Goal: Understand site structure: Understand site structure

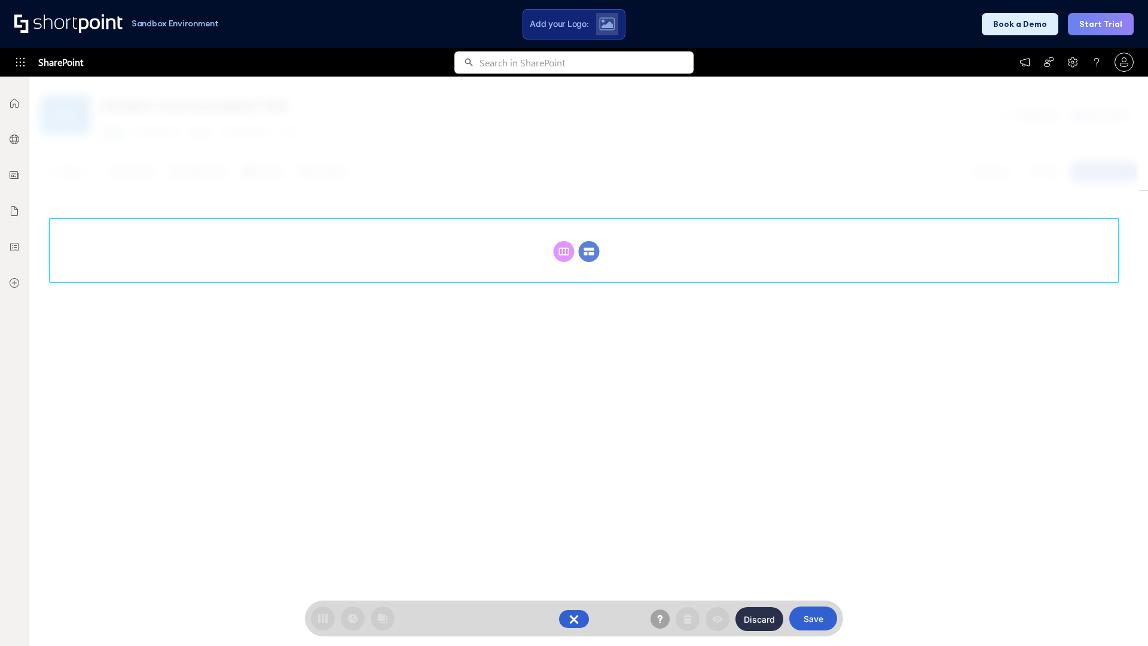
scroll to position [164, 0]
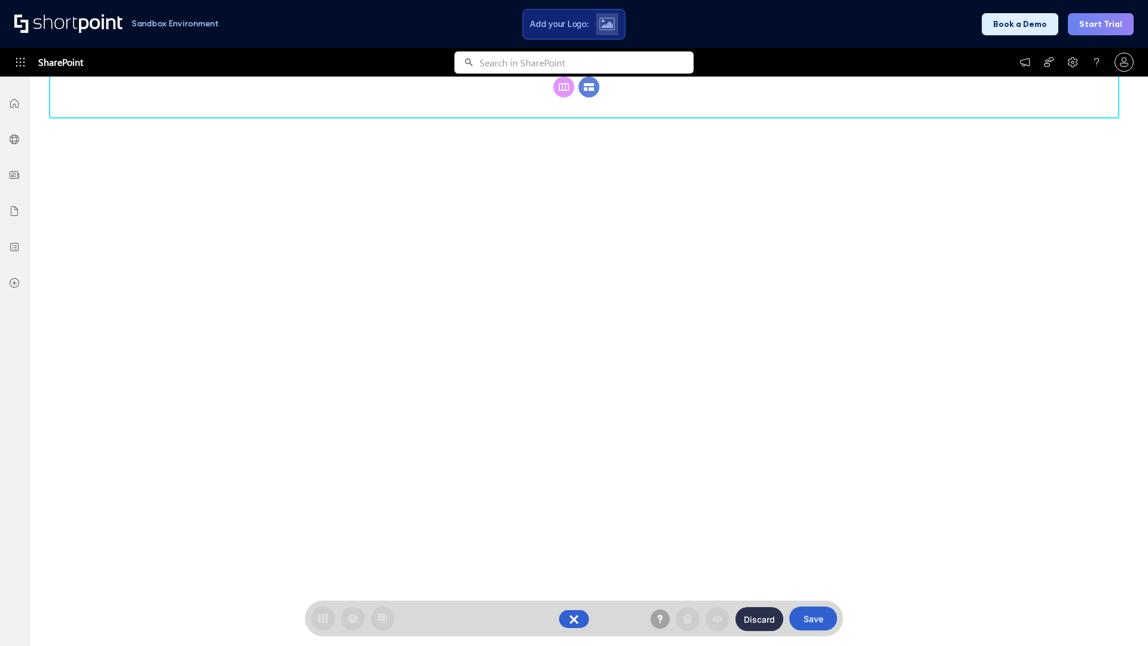
click at [589, 97] on circle at bounding box center [589, 87] width 21 height 21
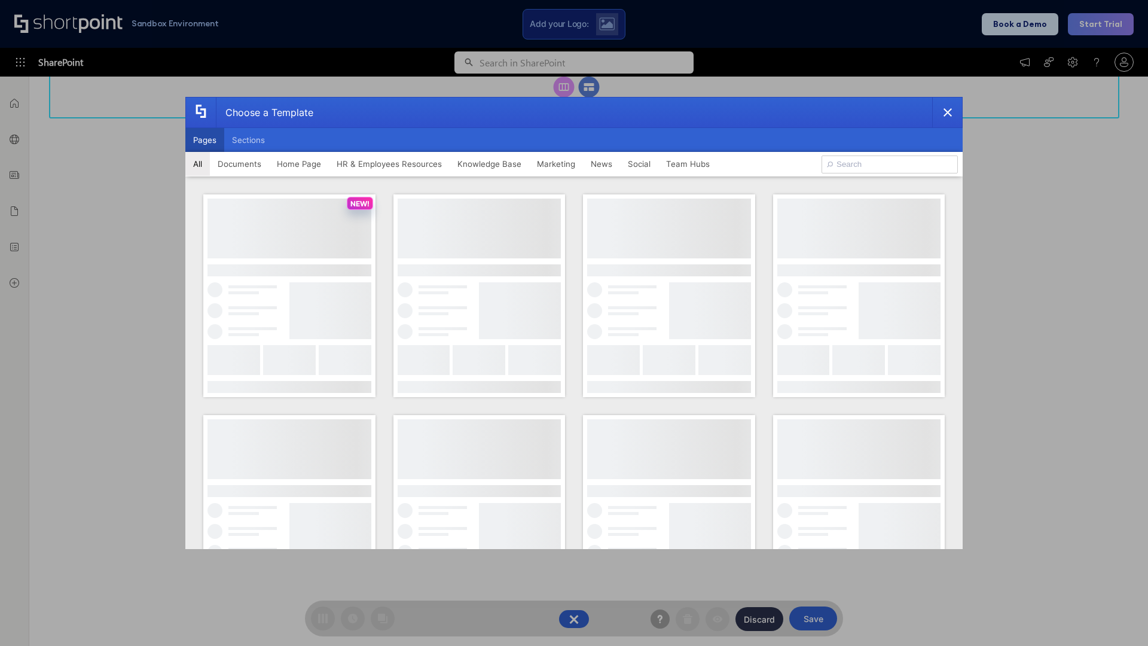
scroll to position [0, 0]
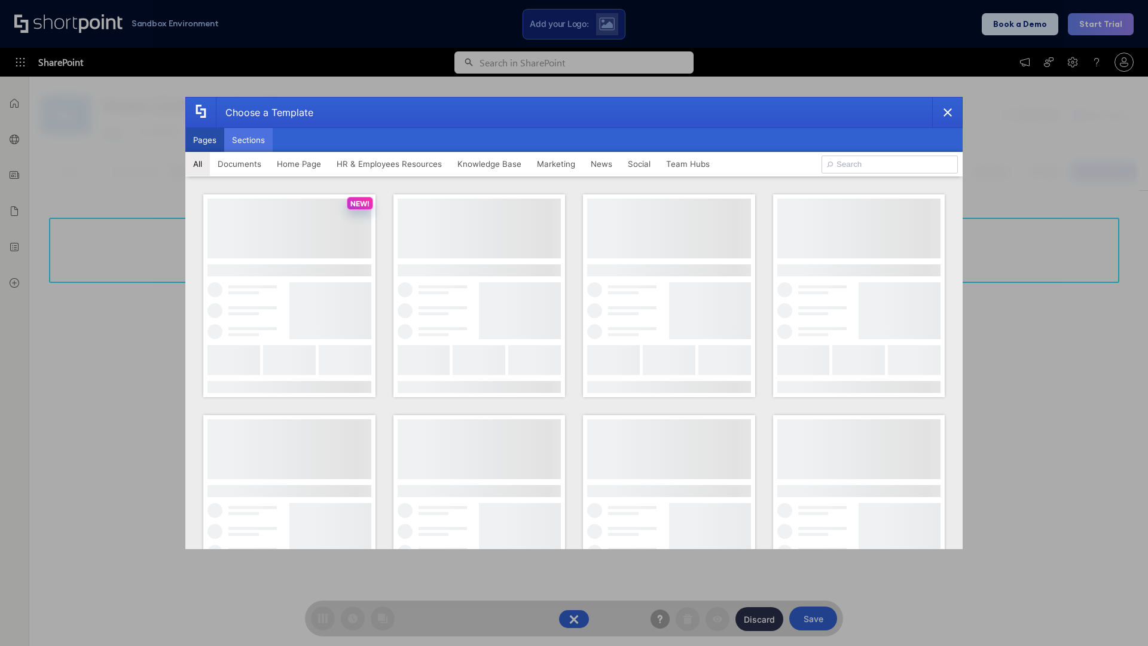
click at [248, 140] on button "Sections" at bounding box center [248, 140] width 48 height 24
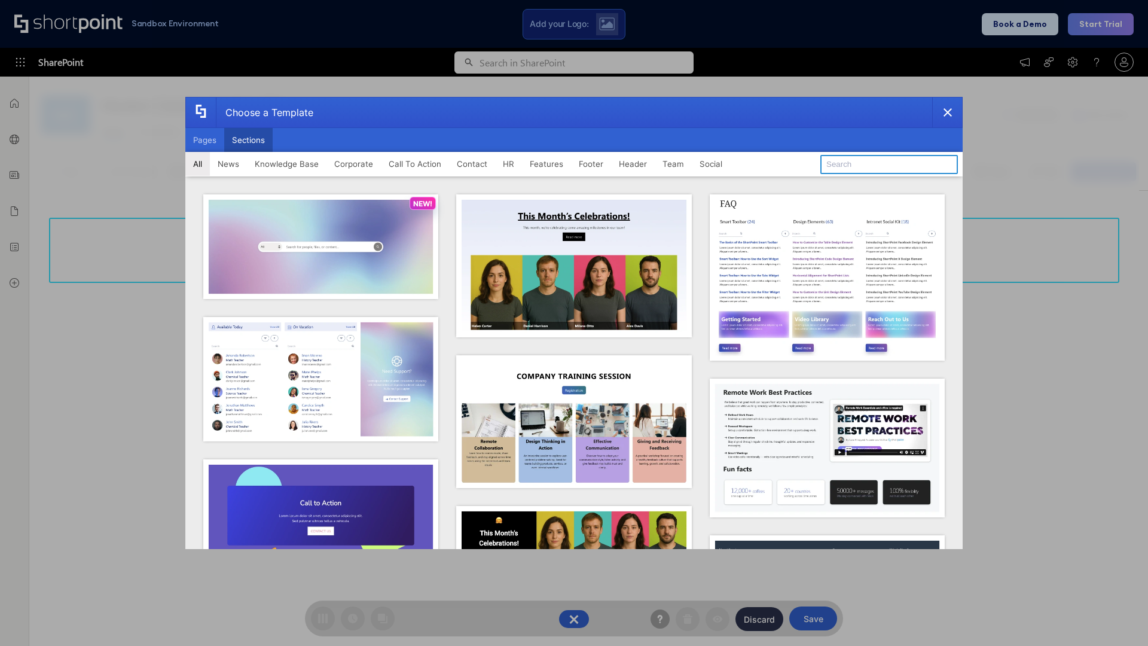
type input "Header 5"
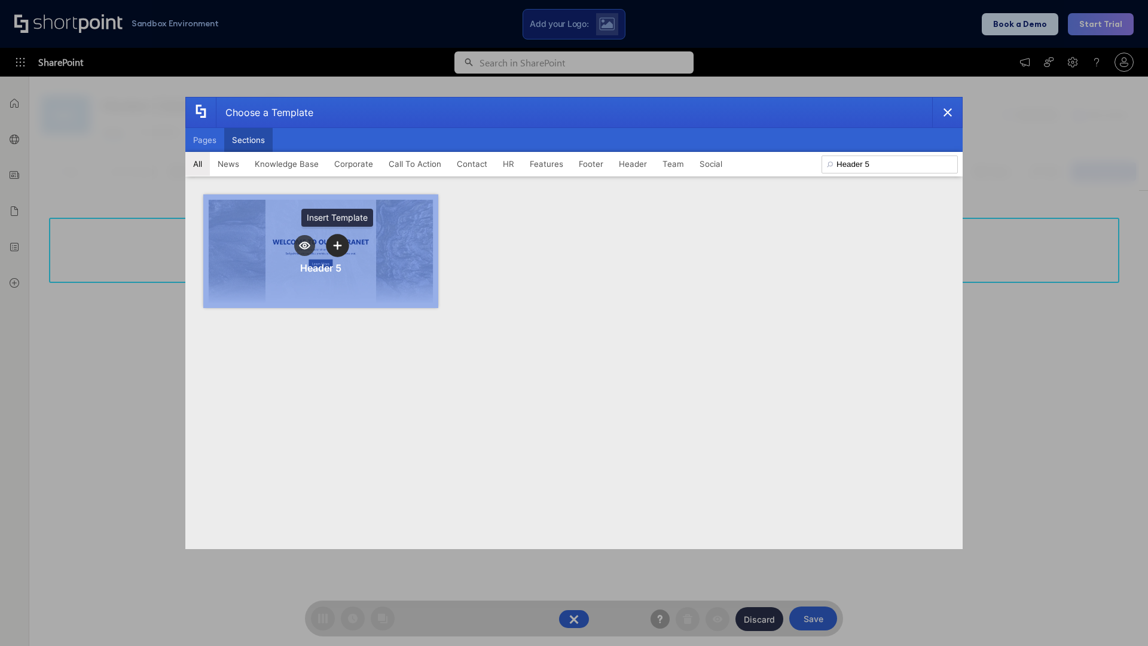
click at [337, 245] on icon "template selector" at bounding box center [337, 245] width 8 height 8
